Goal: Task Accomplishment & Management: Manage account settings

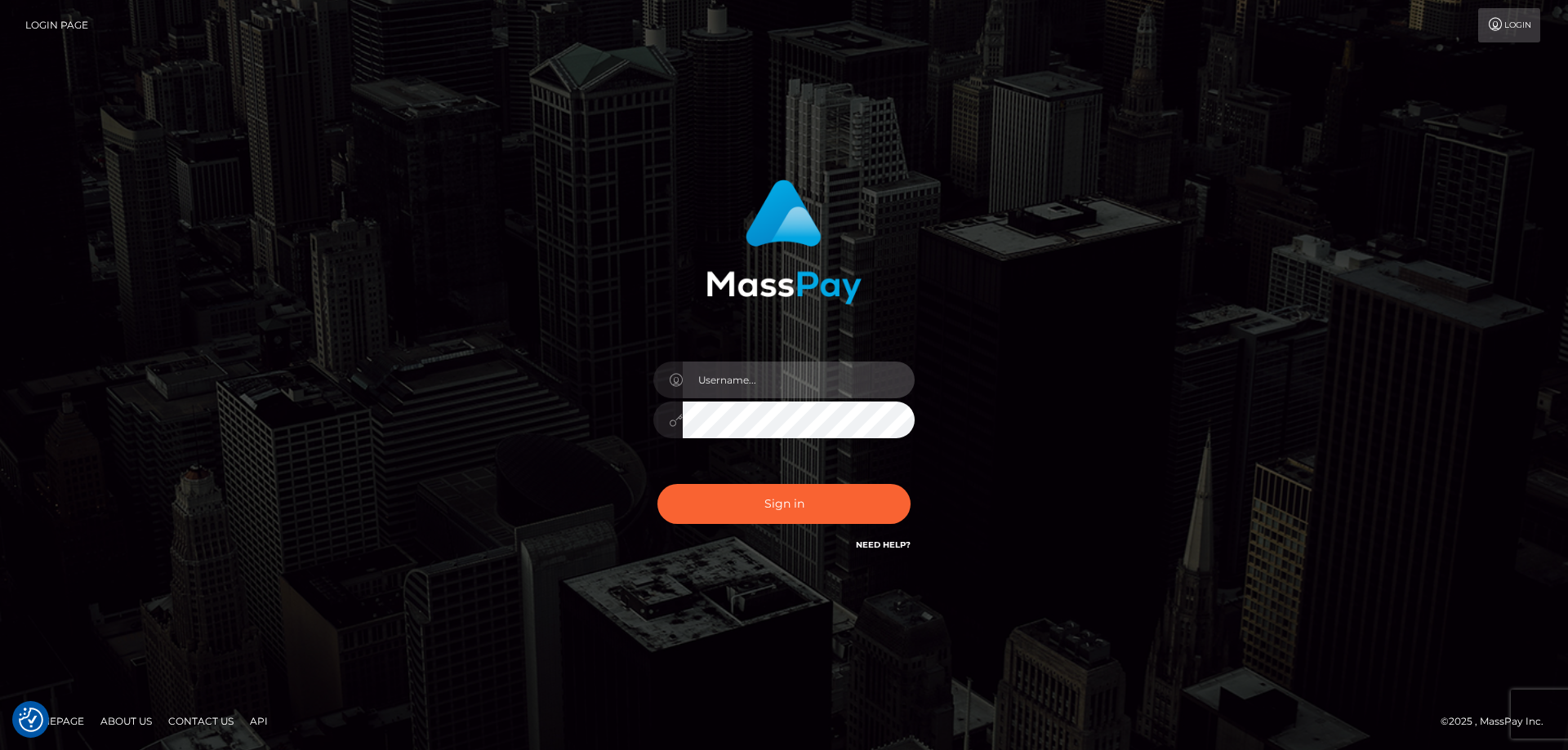
type input "Dan.Cirnat"
click at [912, 480] on div at bounding box center [764, 531] width 335 height 186
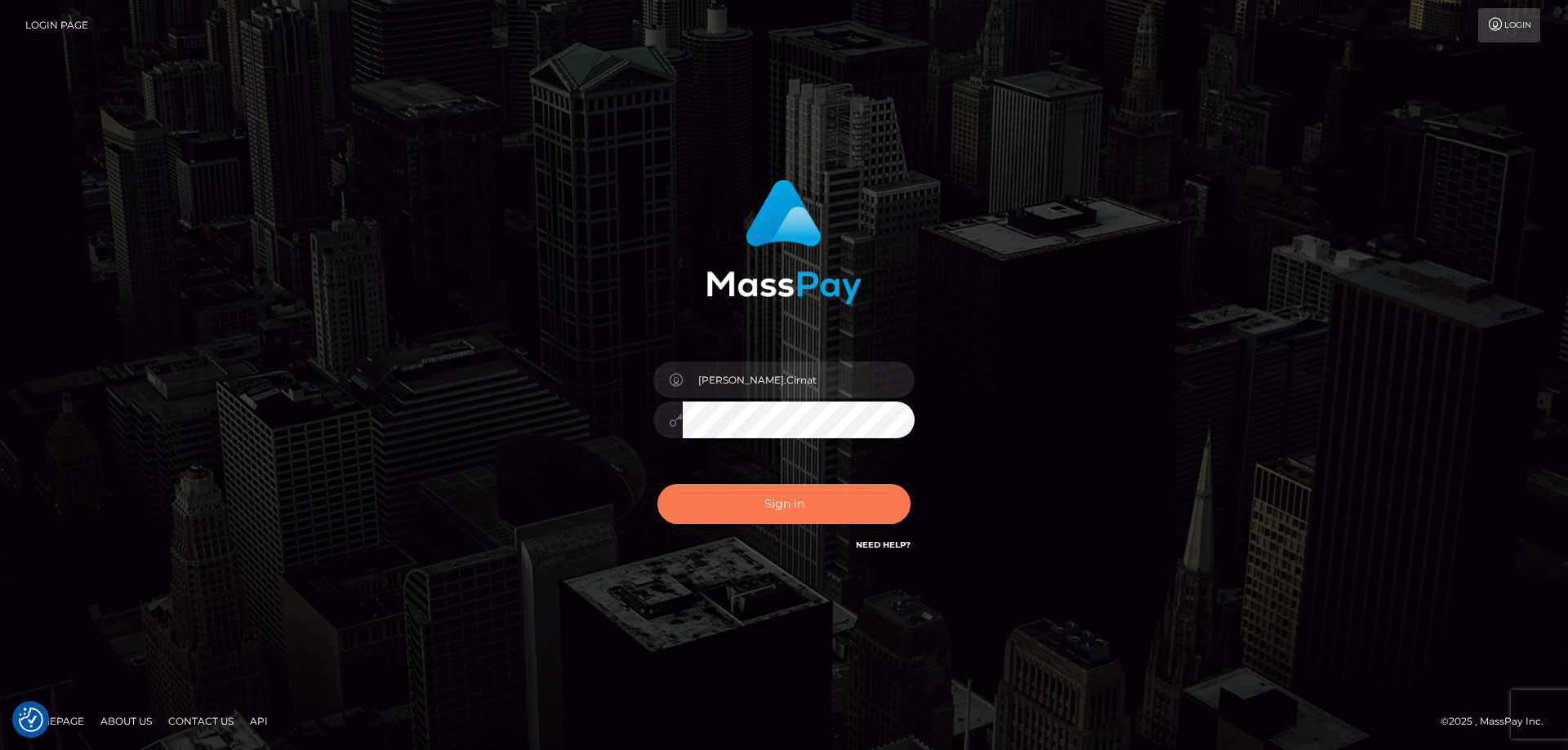
click at [854, 502] on button "Sign in" at bounding box center [784, 504] width 253 height 40
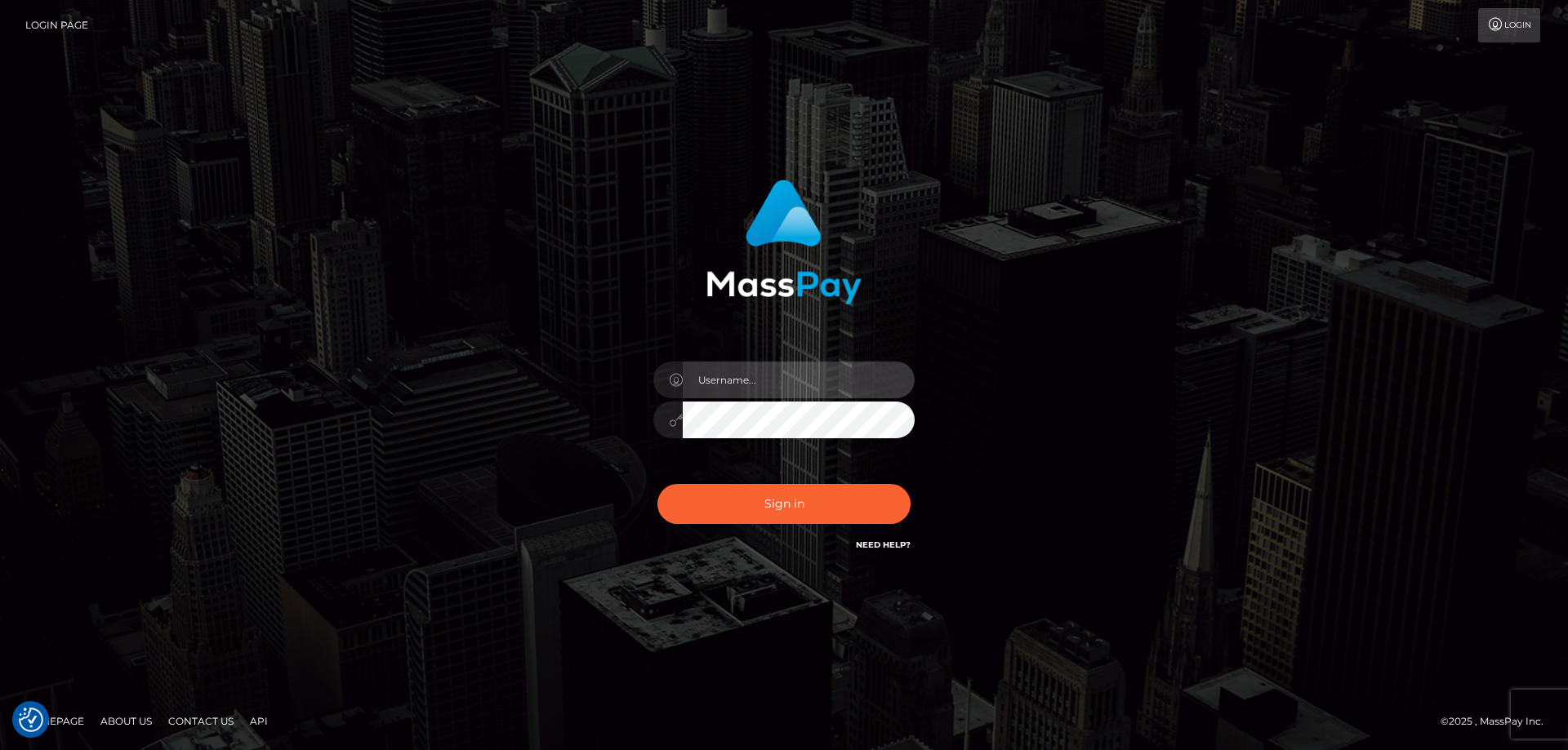
type input "[PERSON_NAME].Cirnat"
click at [907, 480] on div at bounding box center [764, 531] width 335 height 186
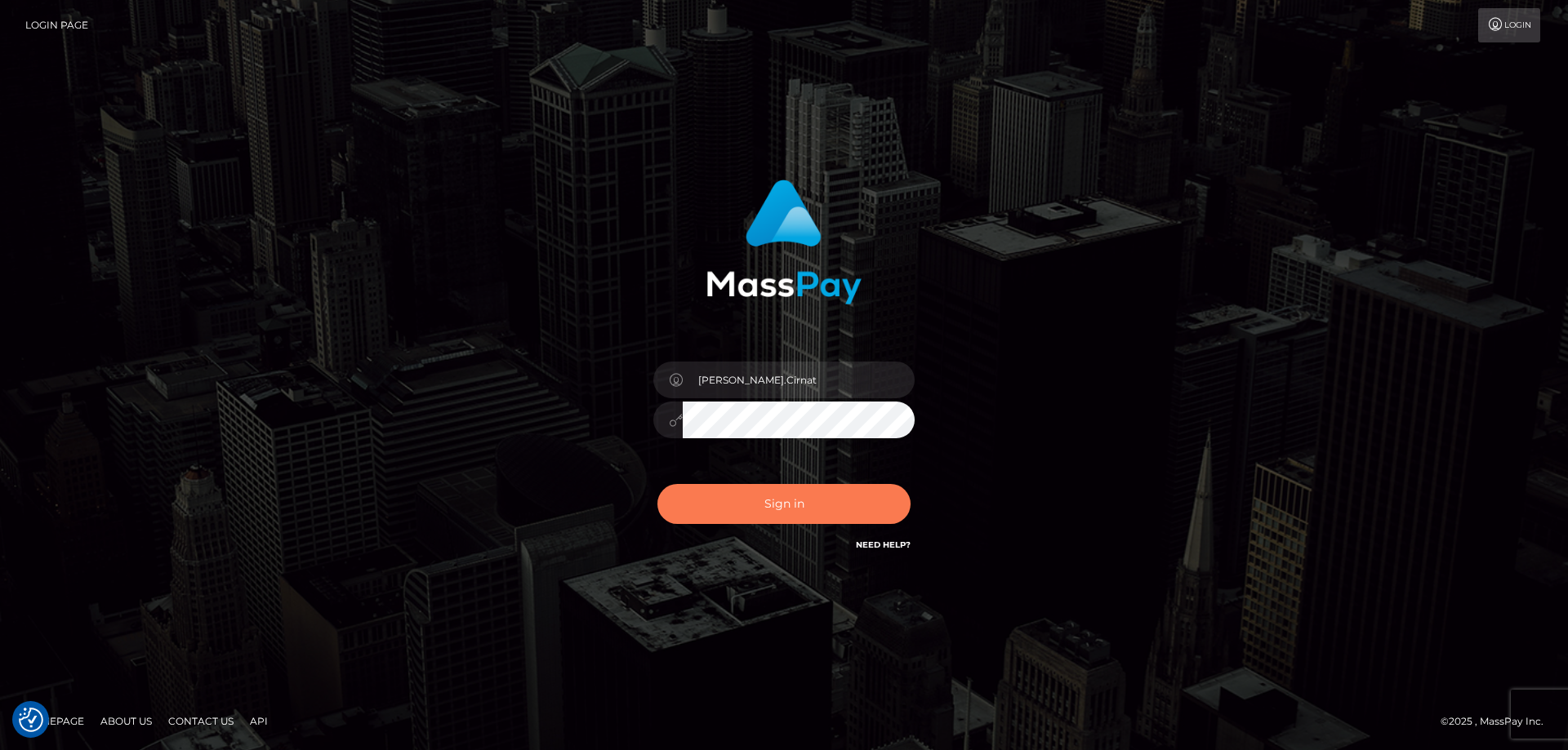
drag, startPoint x: 824, startPoint y: 513, endPoint x: 632, endPoint y: 506, distance: 192.1
click at [823, 513] on button "Sign in" at bounding box center [784, 504] width 253 height 40
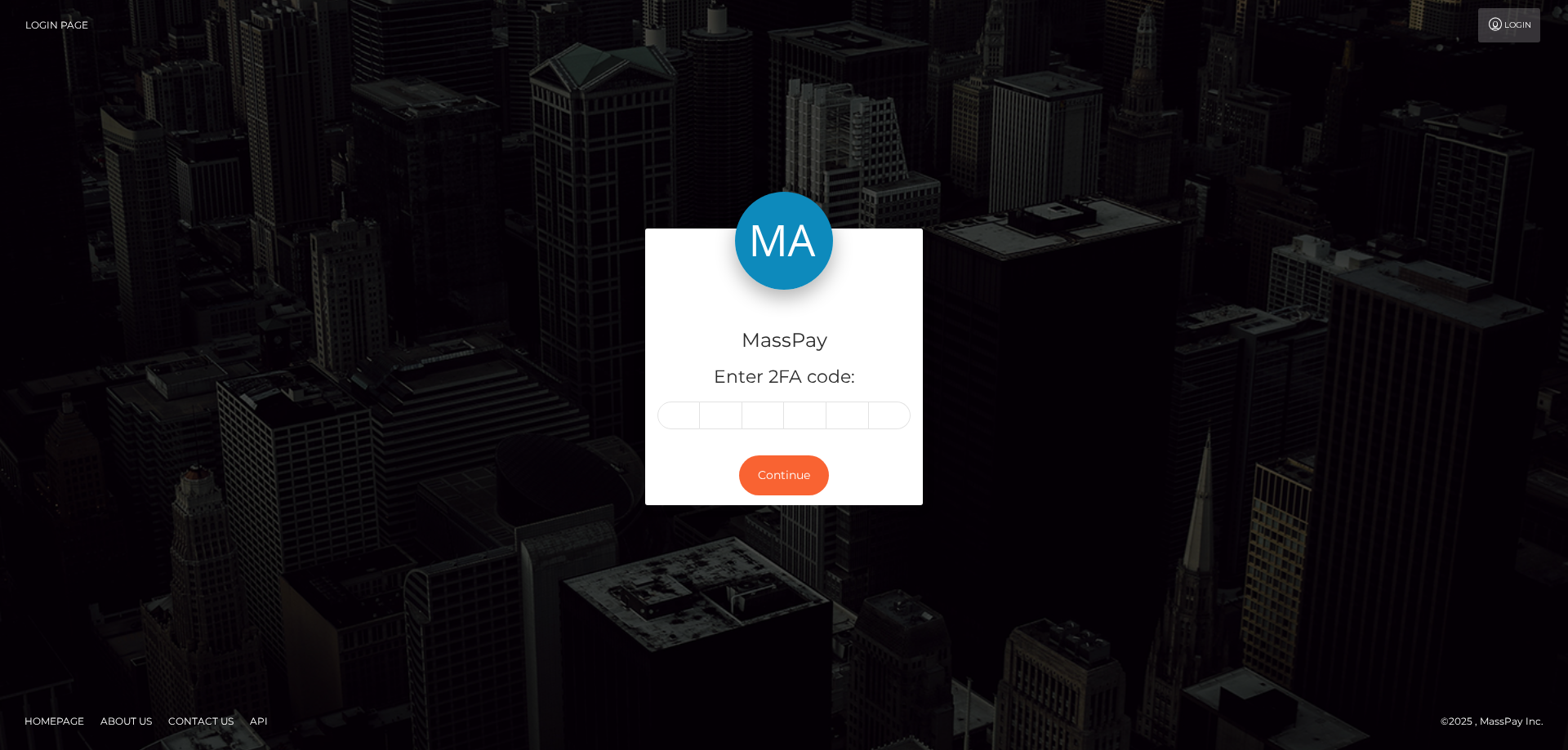
click at [677, 416] on input "text" at bounding box center [679, 415] width 43 height 28
type input "6"
type input "2"
type input "6"
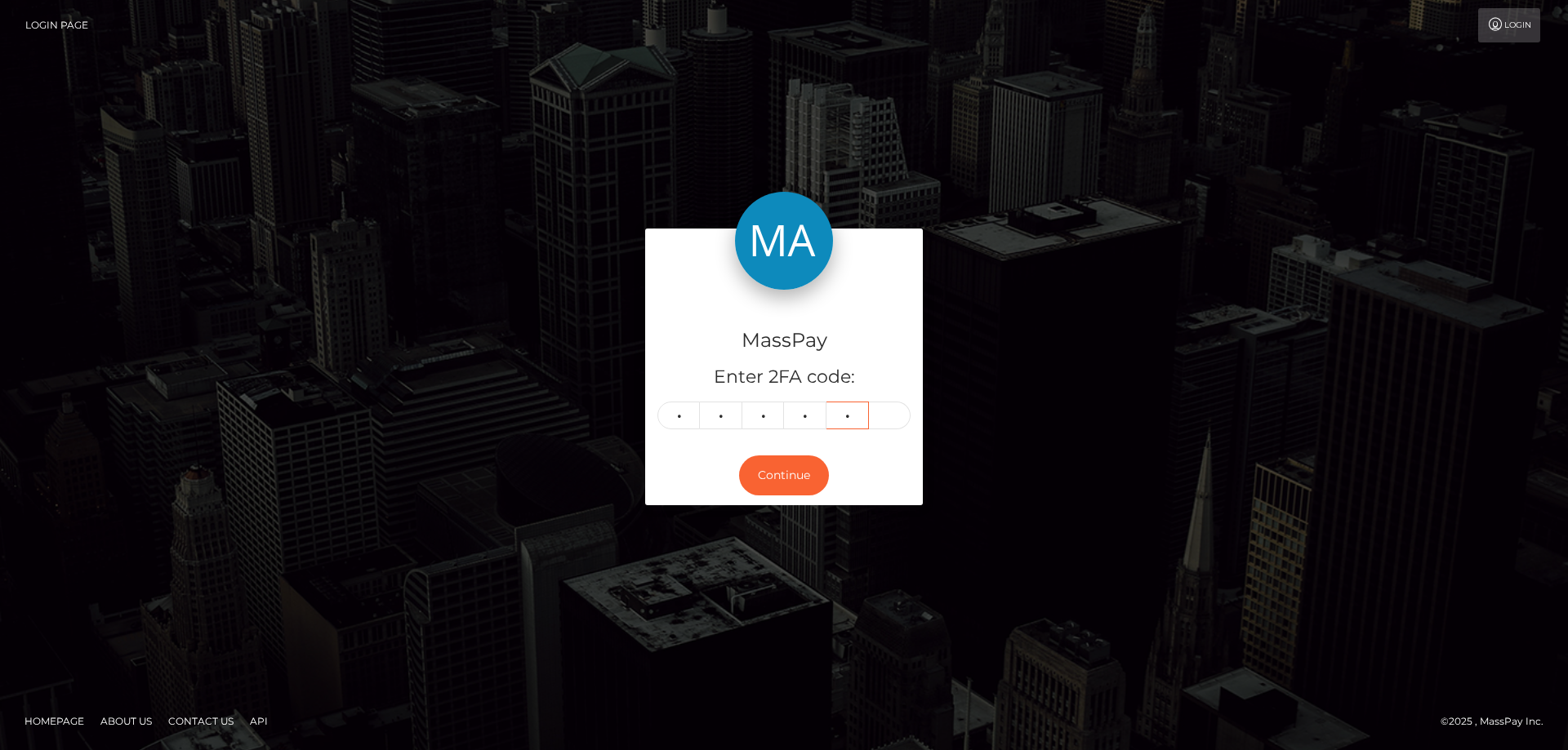
type input "5"
type input "8"
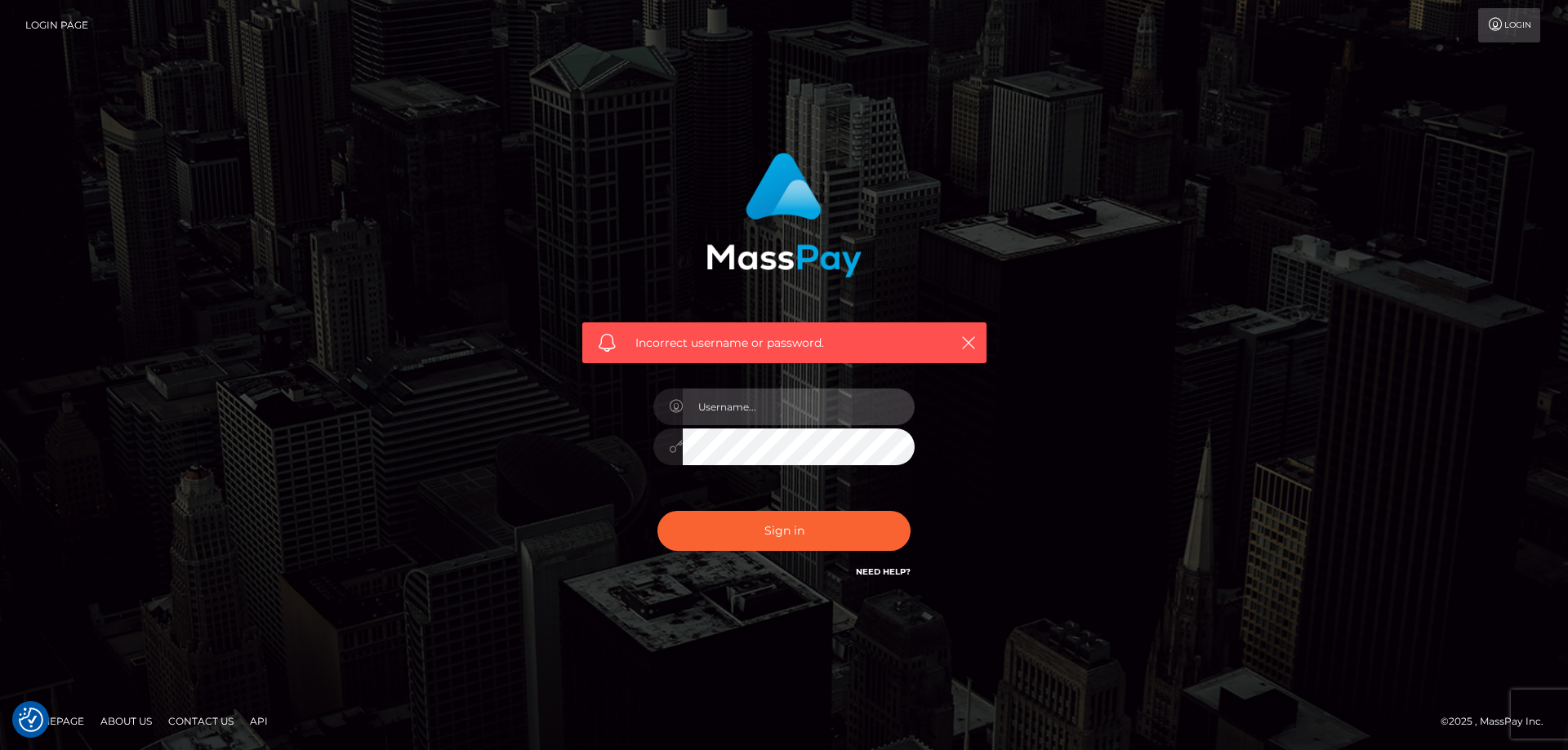
type input "[PERSON_NAME].Cirnat"
click at [906, 501] on div at bounding box center [764, 558] width 335 height 186
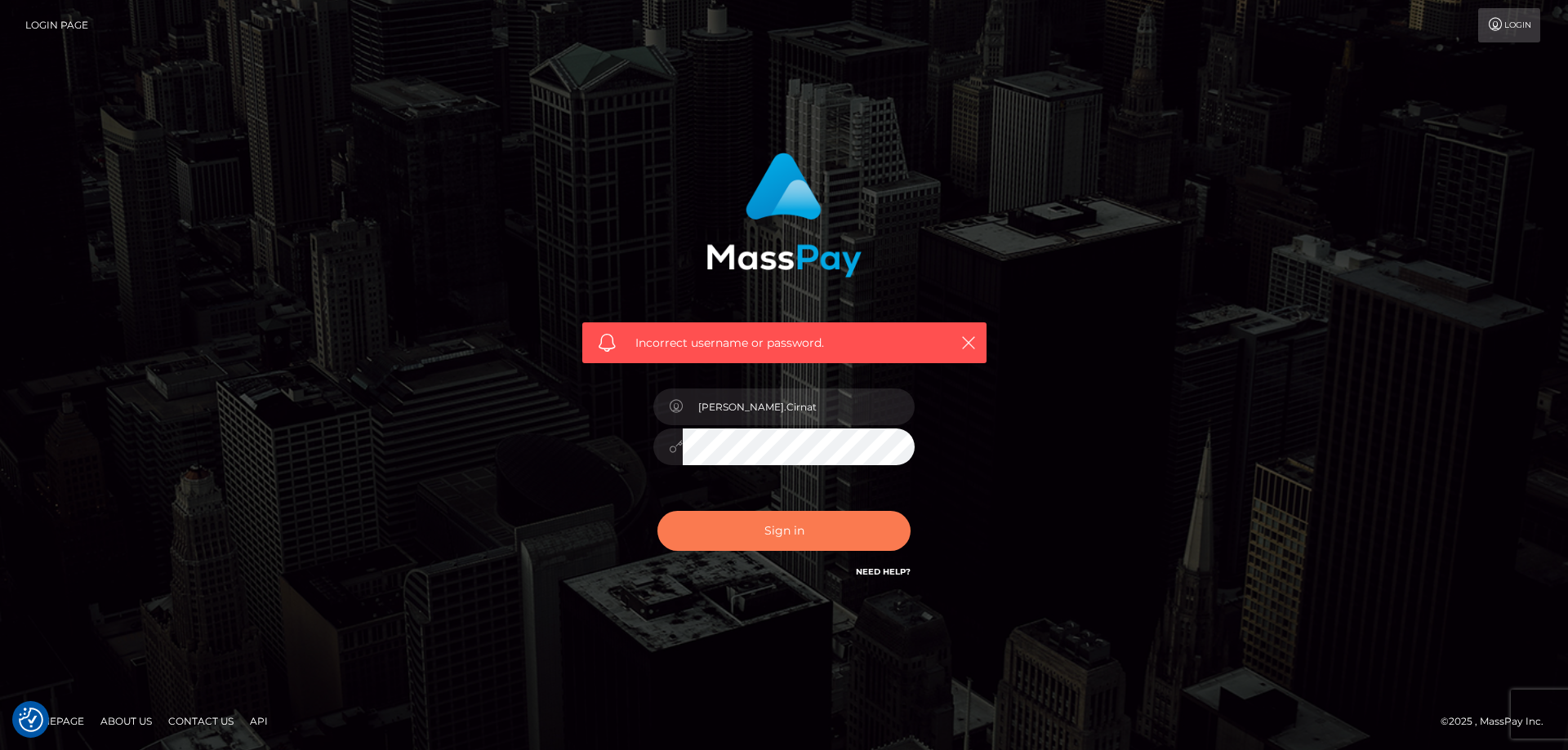
drag, startPoint x: 779, startPoint y: 526, endPoint x: 746, endPoint y: 535, distance: 34.2
click at [778, 526] on button "Sign in" at bounding box center [784, 531] width 253 height 40
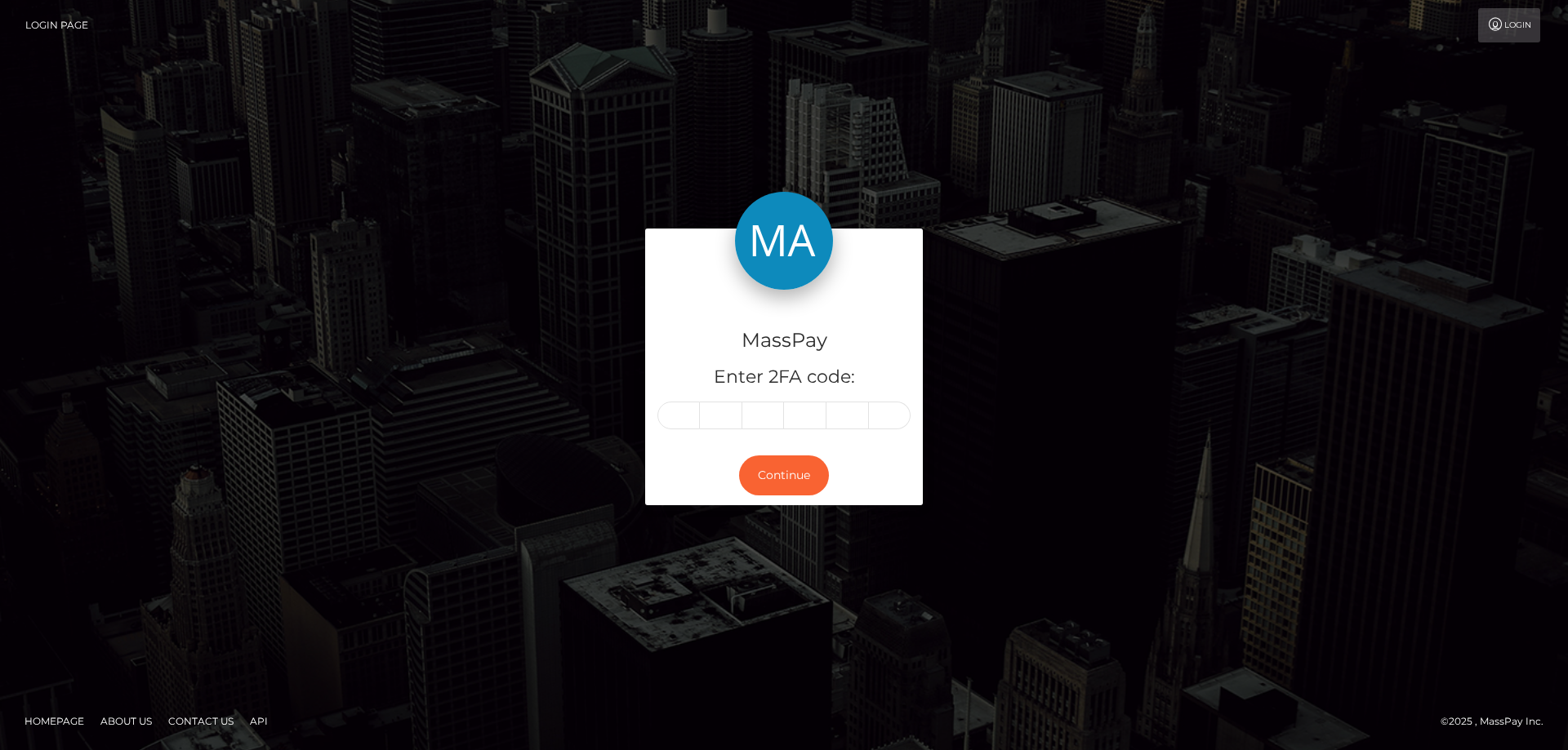
click at [667, 424] on input "text" at bounding box center [679, 415] width 43 height 28
type input "4"
type input "0"
type input "2"
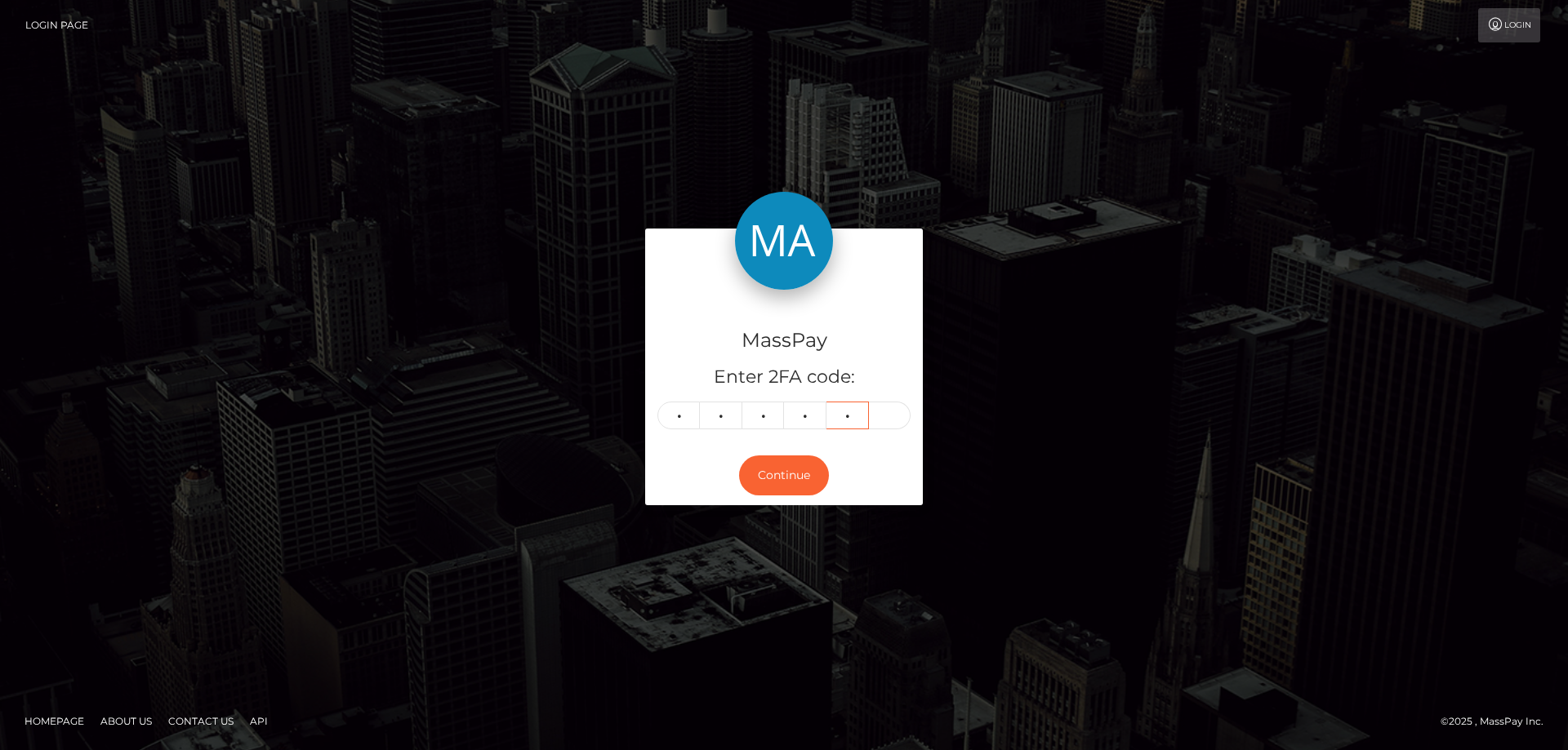
type input "7"
type input "0"
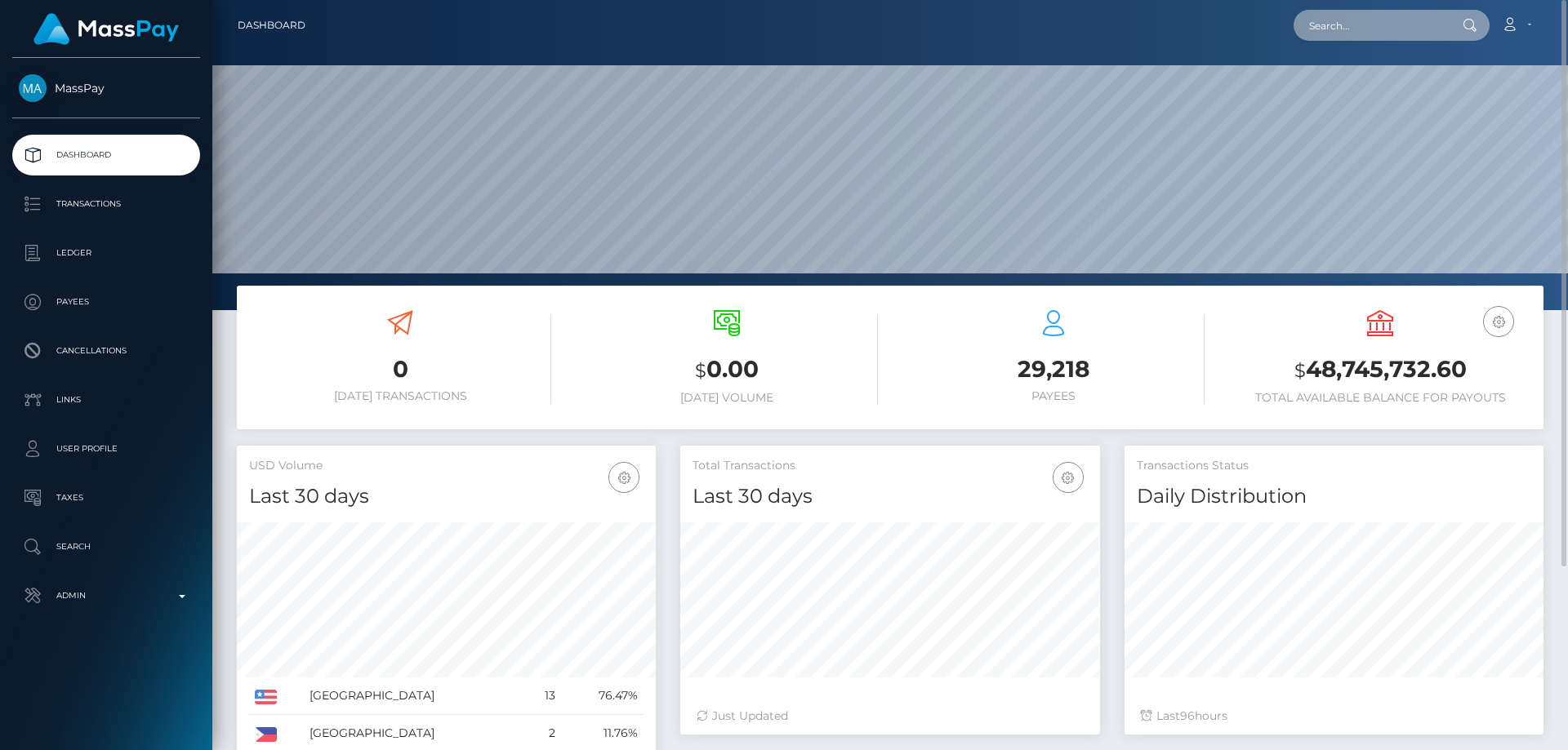
paste input "MSP89d680117b34663"
type input "MSP89d680117b34663"
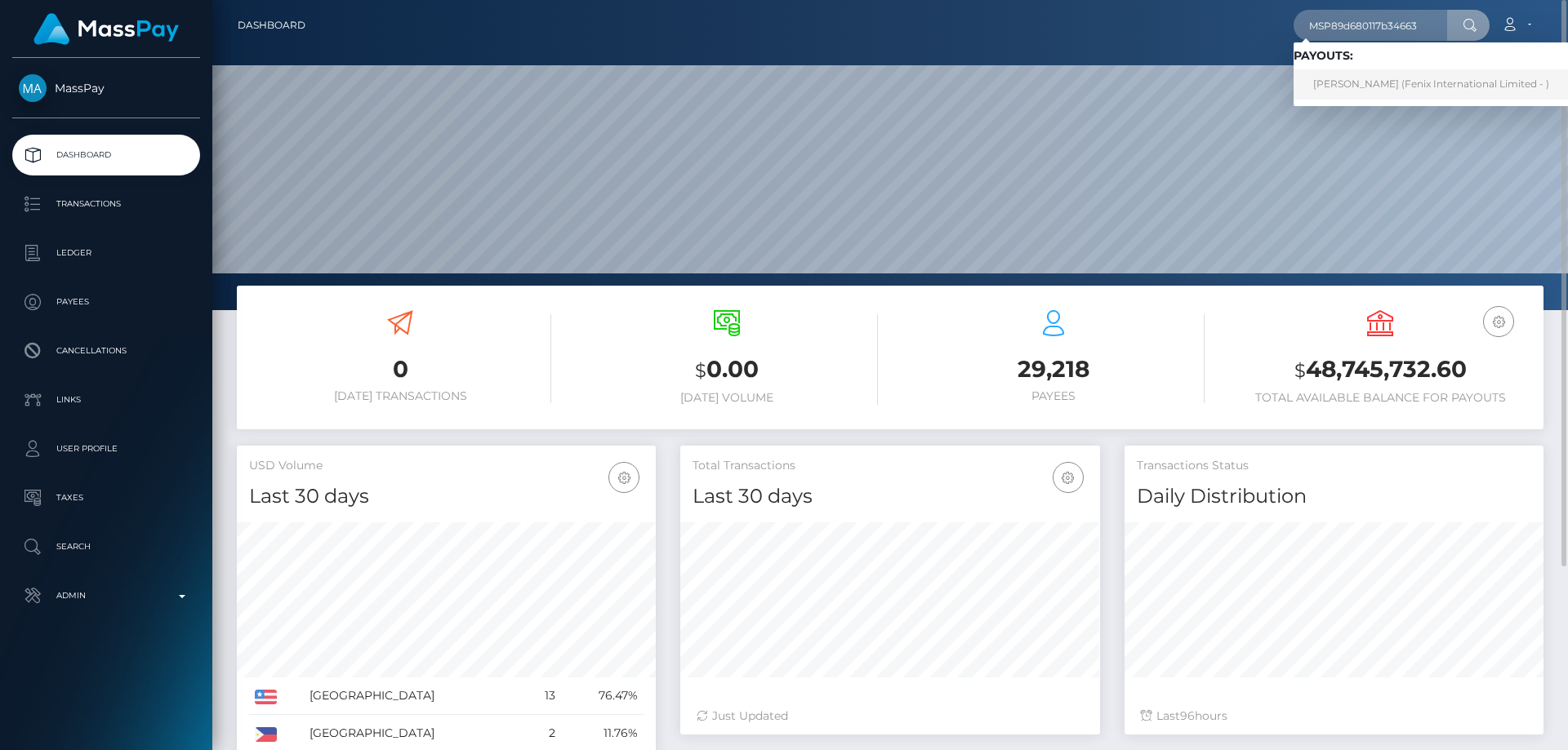
click at [1348, 86] on link "KATSIARYNA URBANOVICH (Fenix International Limited - )" at bounding box center [1431, 85] width 275 height 30
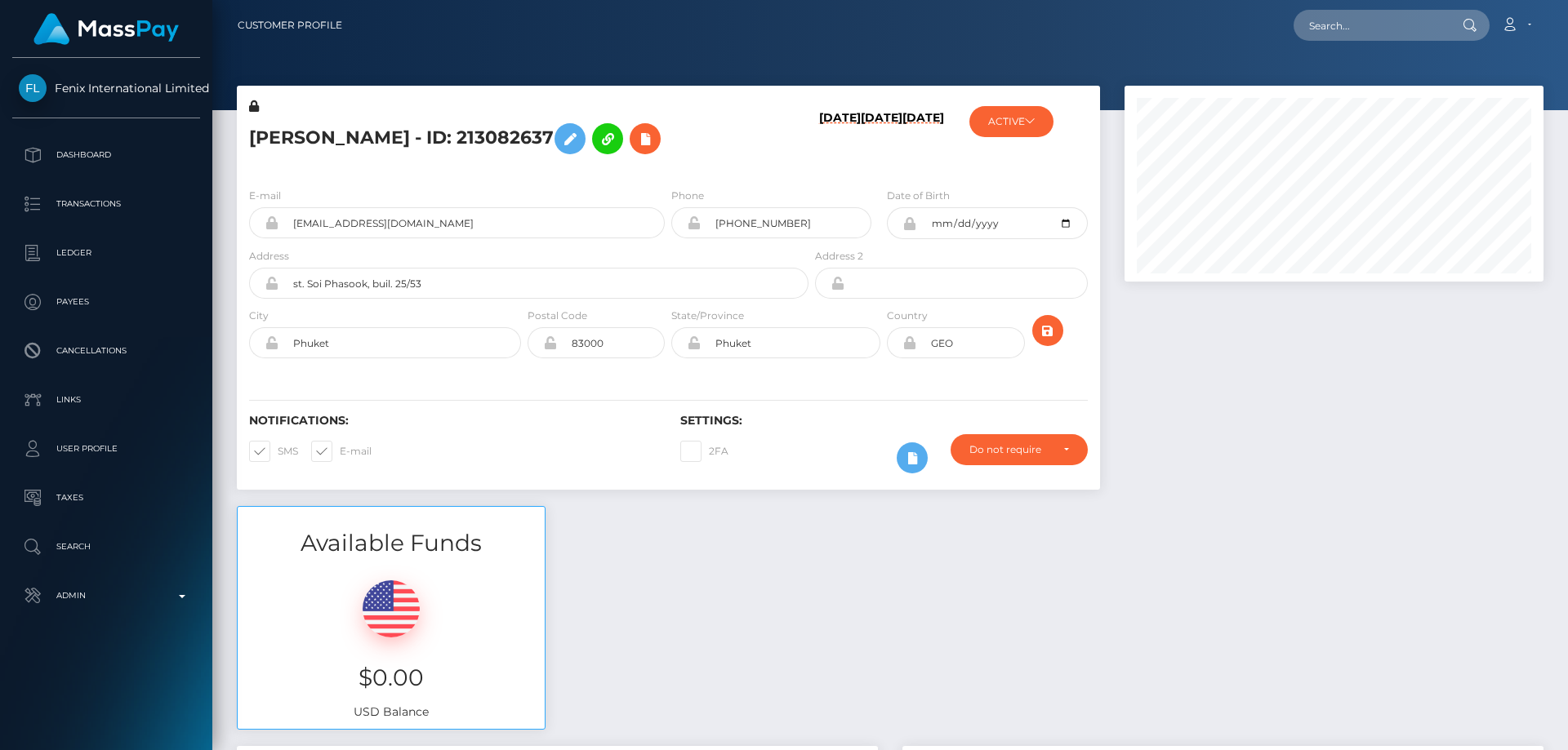
scroll to position [196, 420]
